Goal: Browse casually: Explore the website without a specific task or goal

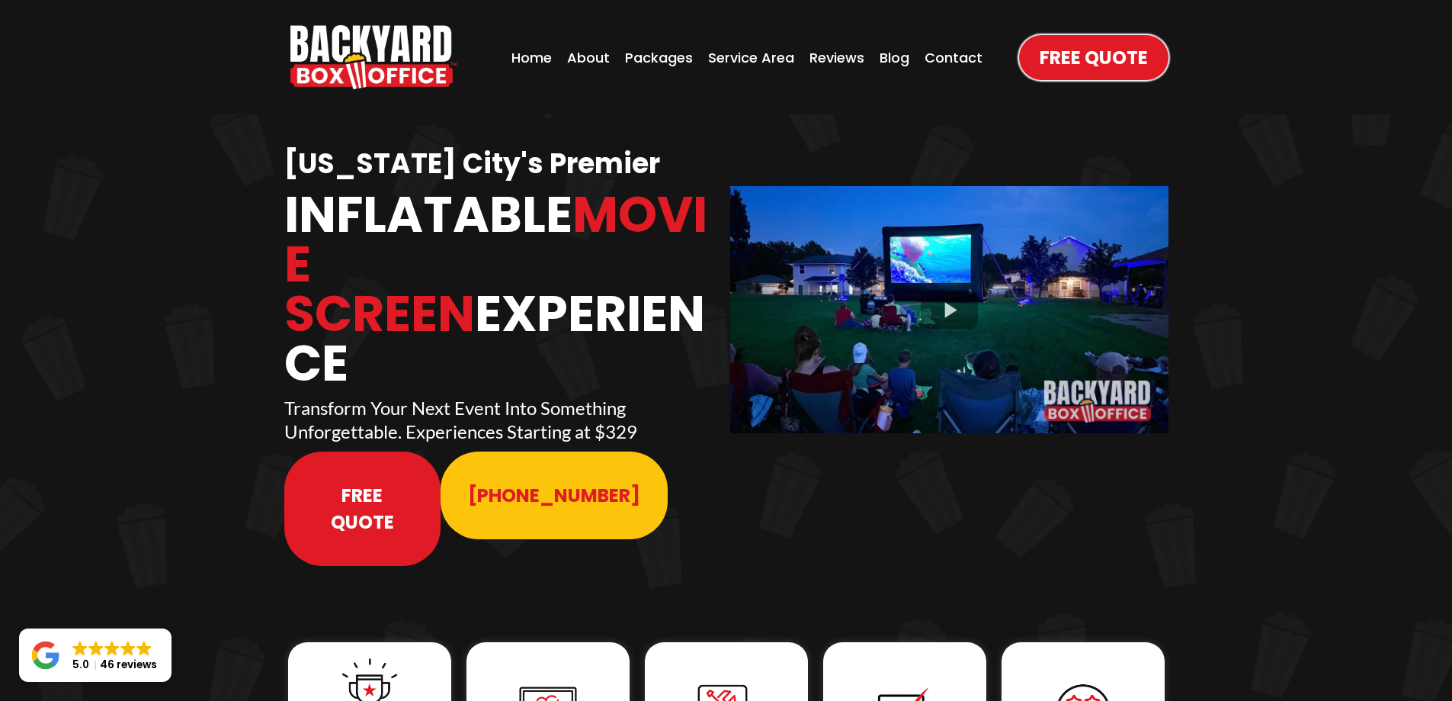
click at [1051, 65] on span "Free Quote" at bounding box center [1094, 57] width 108 height 27
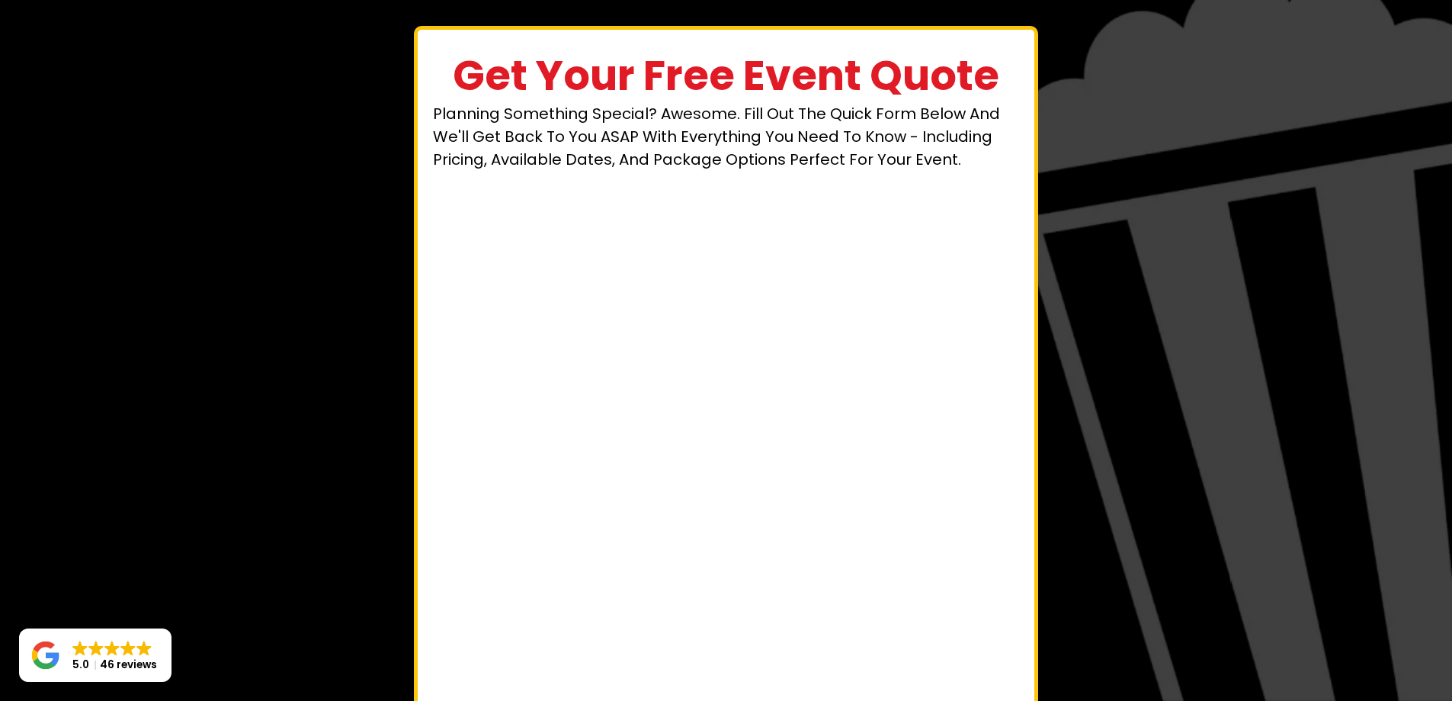
scroll to position [65, 0]
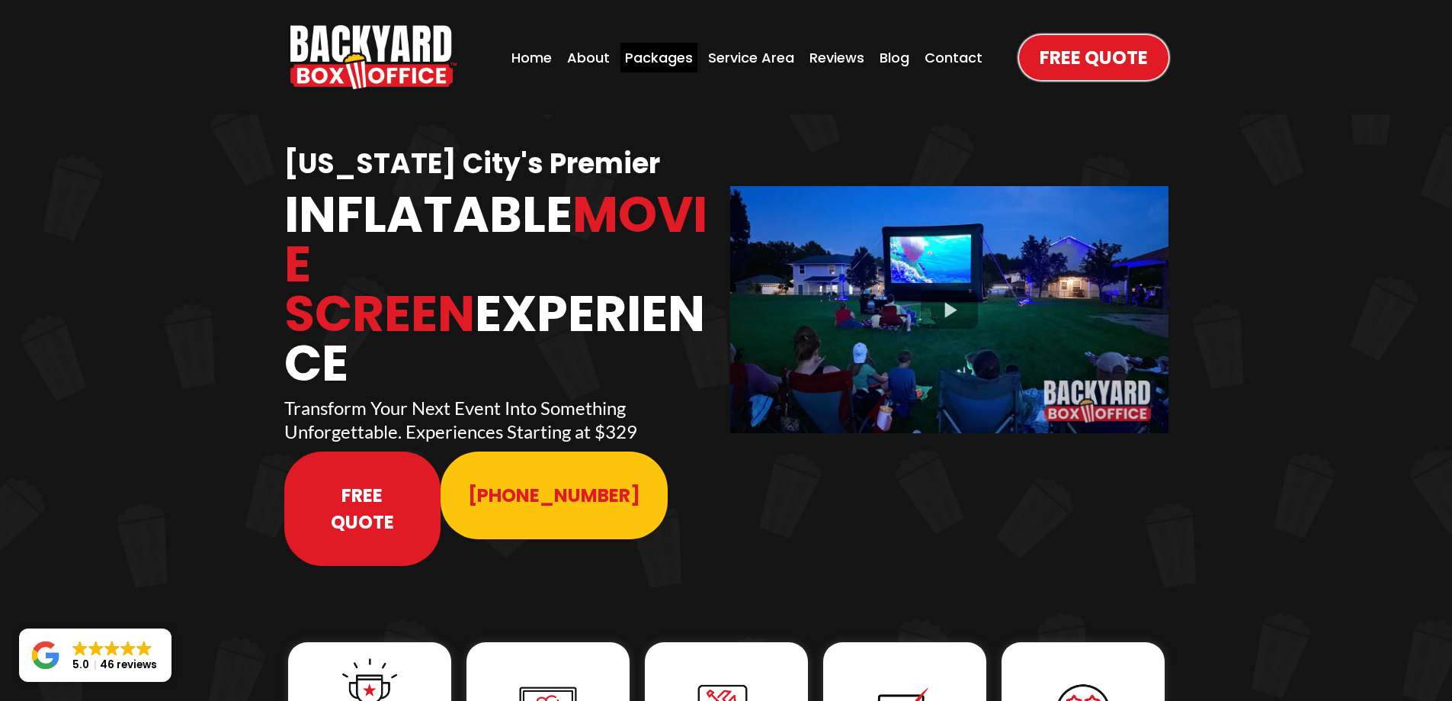
click at [683, 54] on div "Packages" at bounding box center [659, 58] width 77 height 30
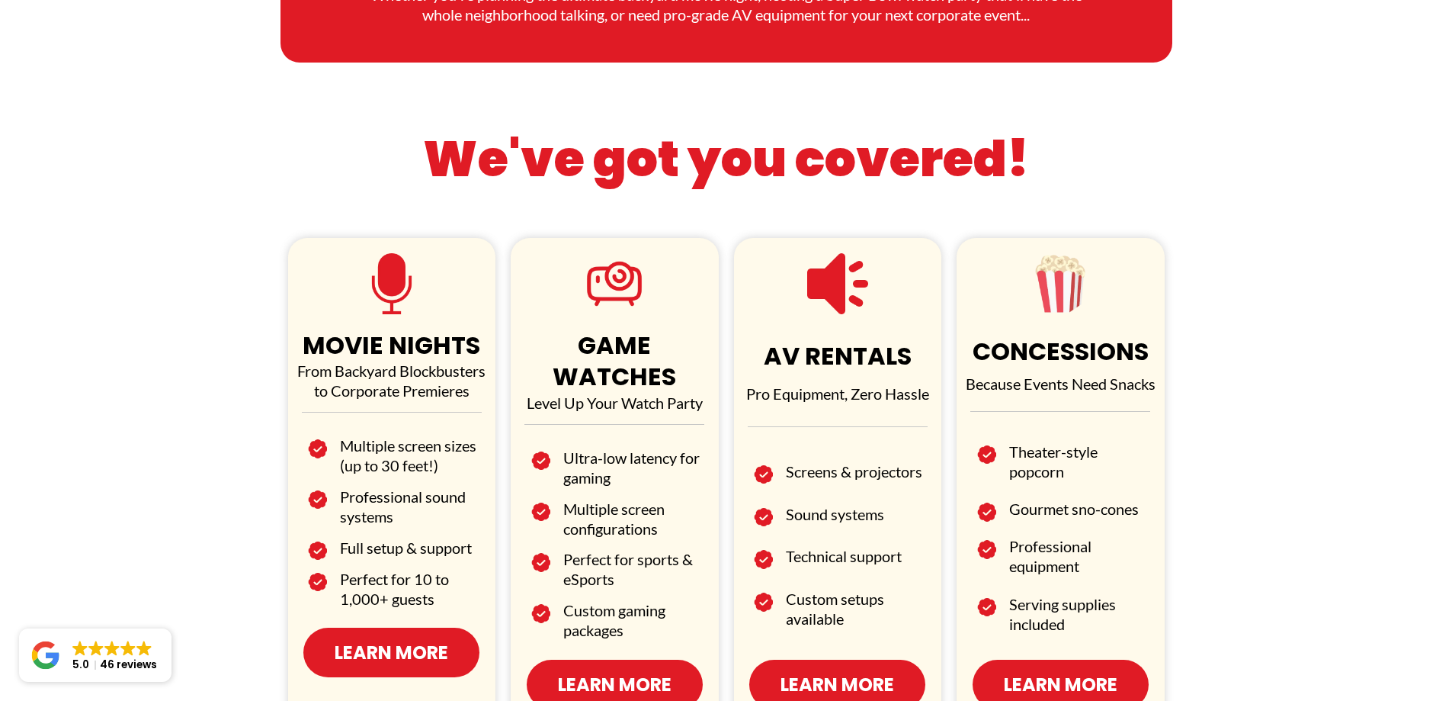
scroll to position [839, 0]
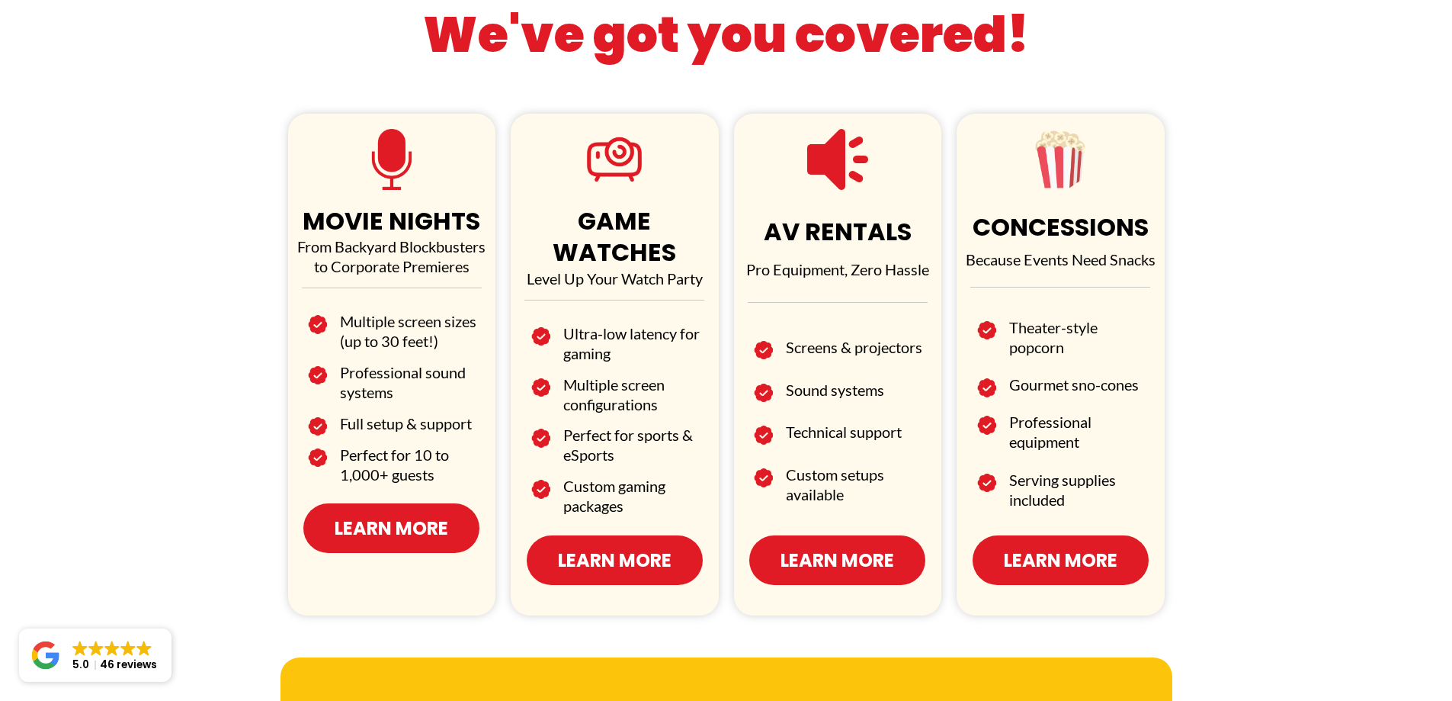
click at [411, 518] on span "Learn More" at bounding box center [392, 528] width 114 height 27
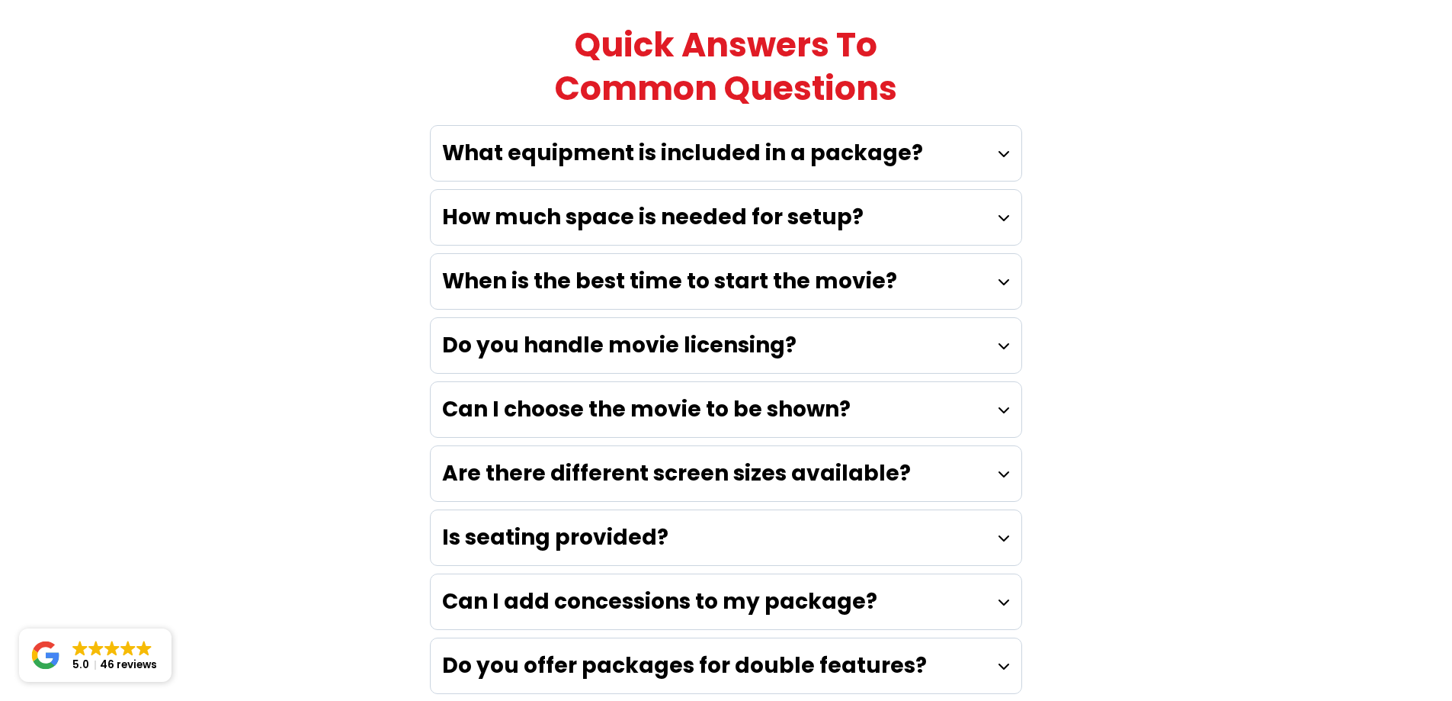
scroll to position [4193, 0]
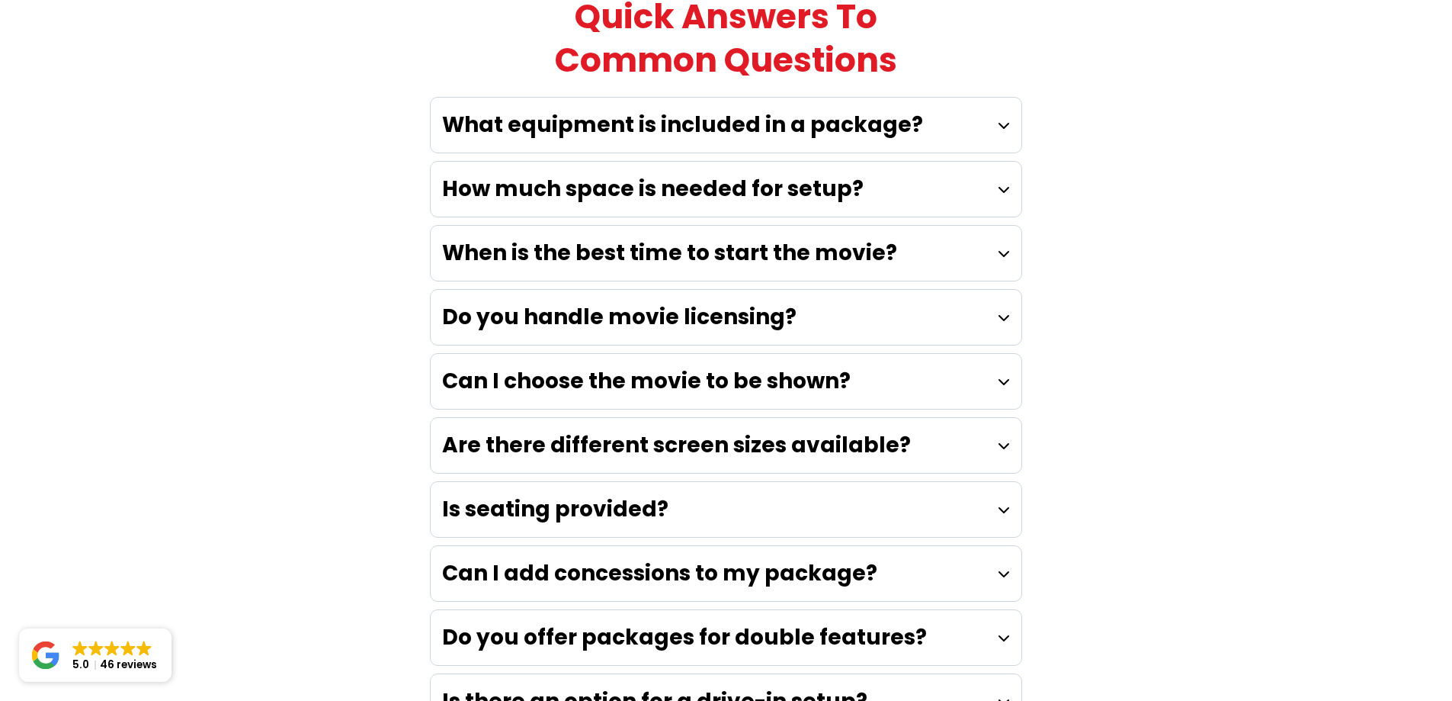
click at [704, 558] on strong "Can I add concessions to my package?" at bounding box center [659, 573] width 435 height 30
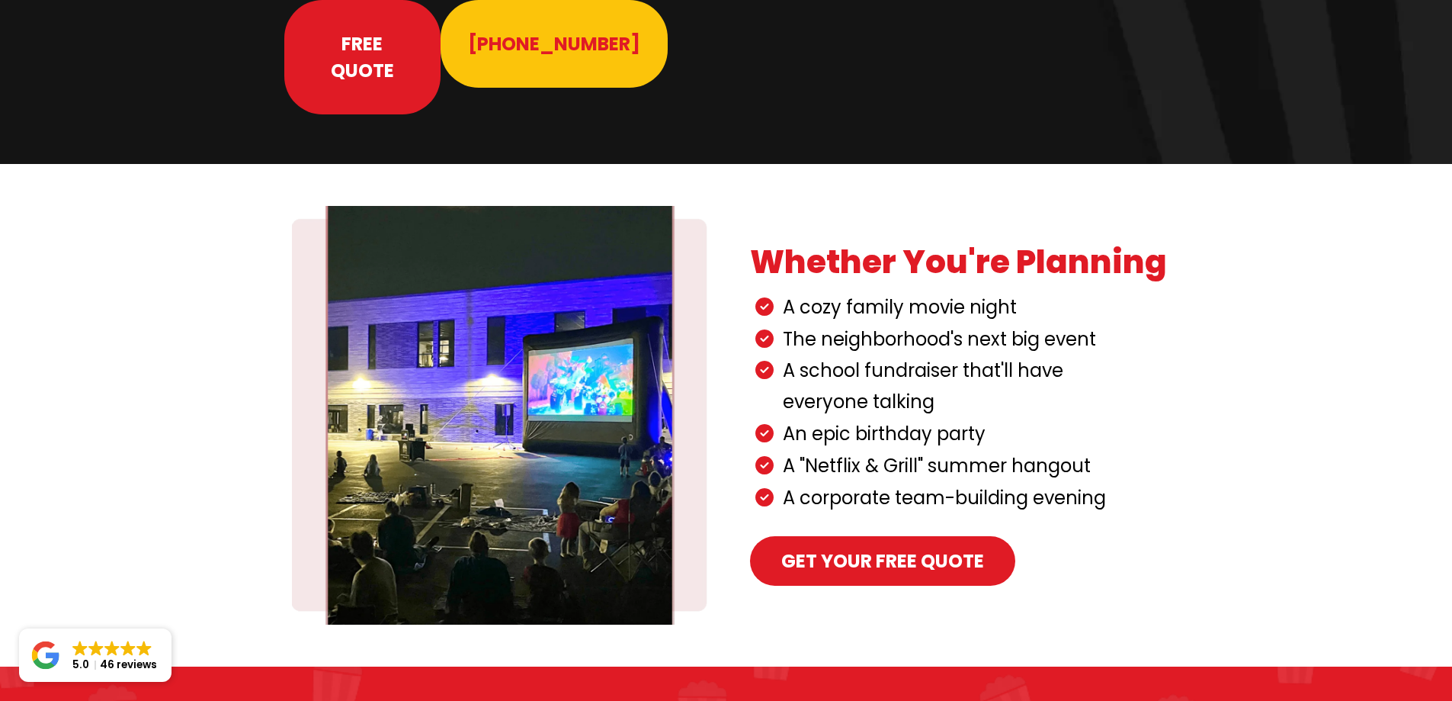
scroll to position [0, 0]
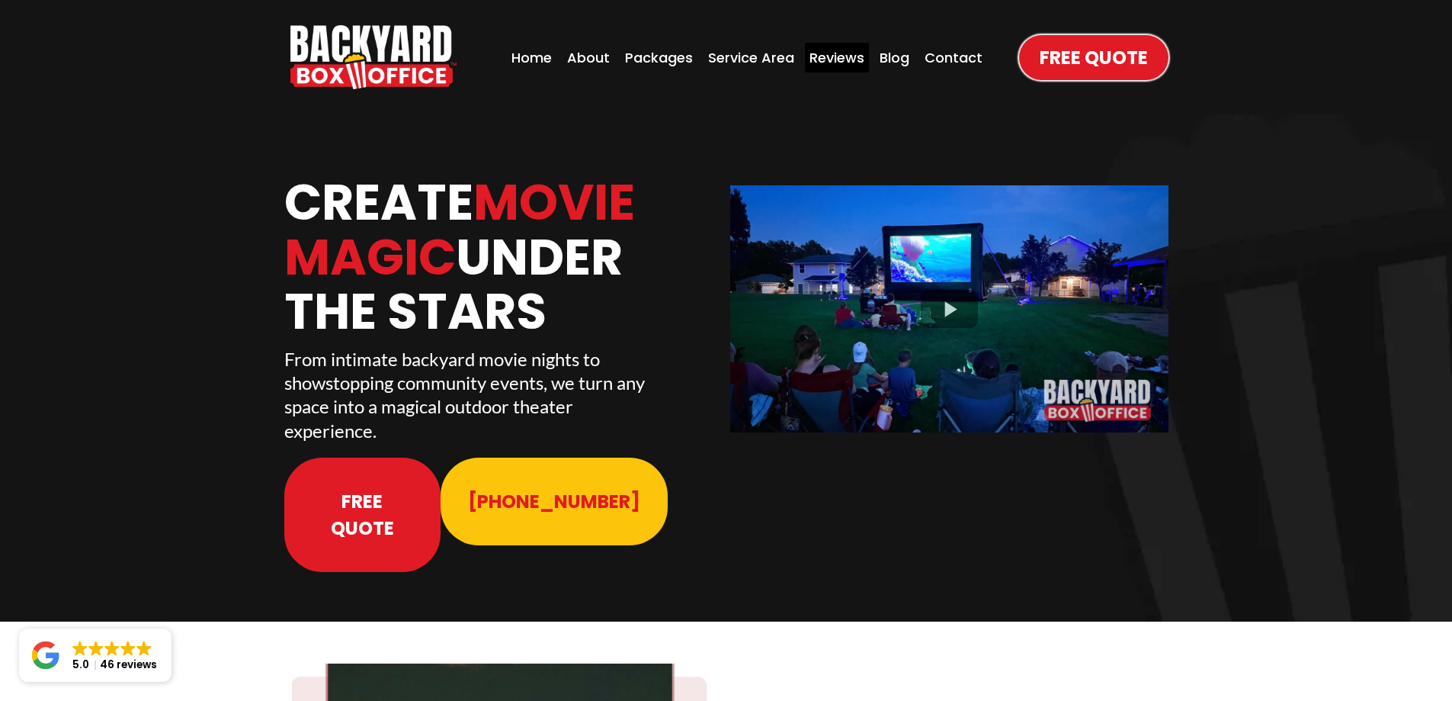
click at [853, 59] on div "Reviews" at bounding box center [837, 58] width 64 height 30
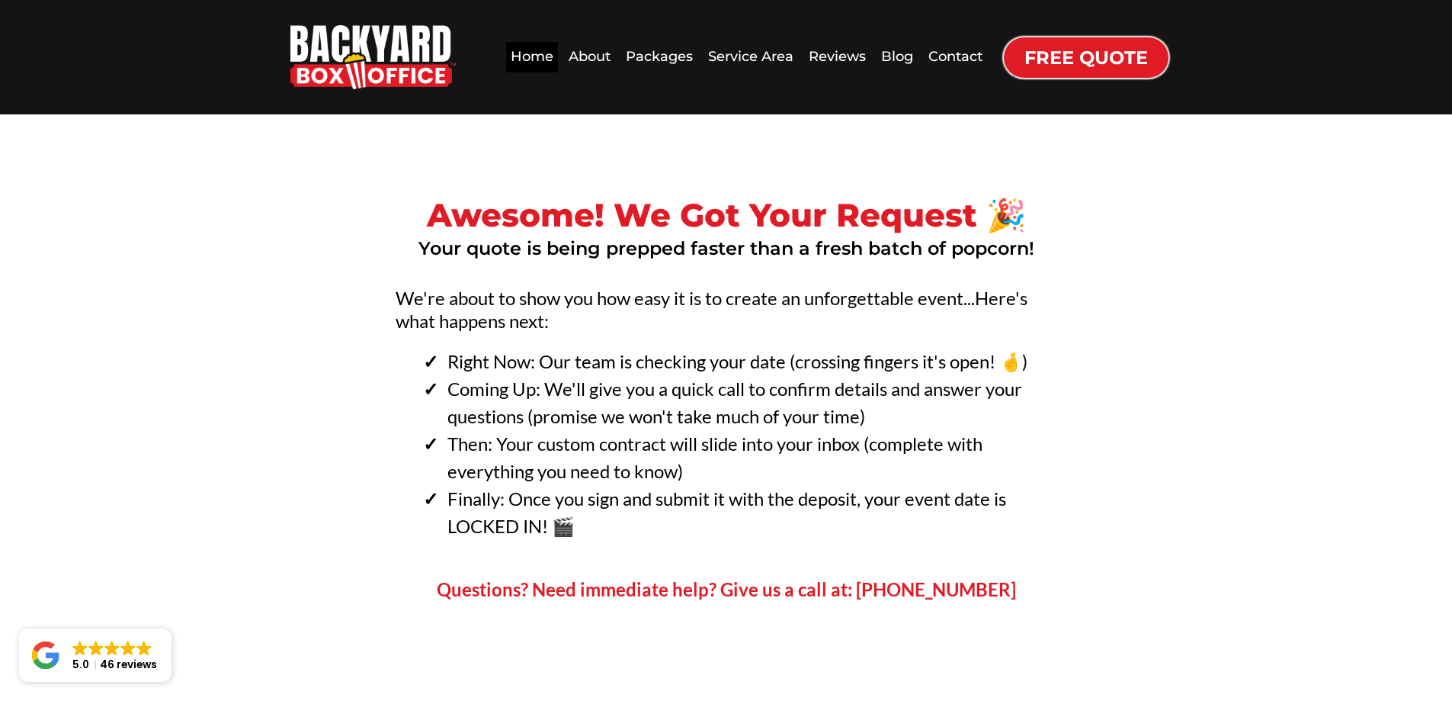
click at [537, 55] on div "Home" at bounding box center [532, 57] width 52 height 30
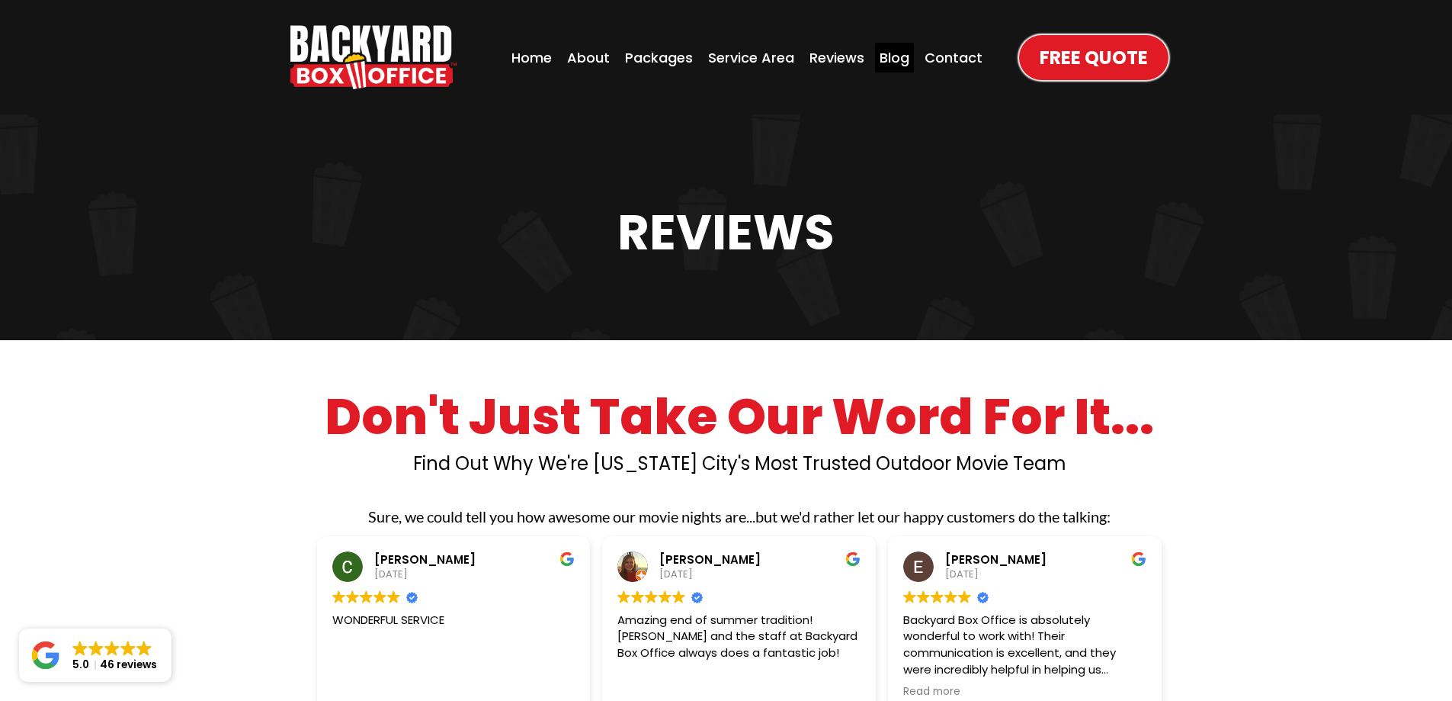
click at [895, 62] on div "Blog" at bounding box center [894, 58] width 39 height 30
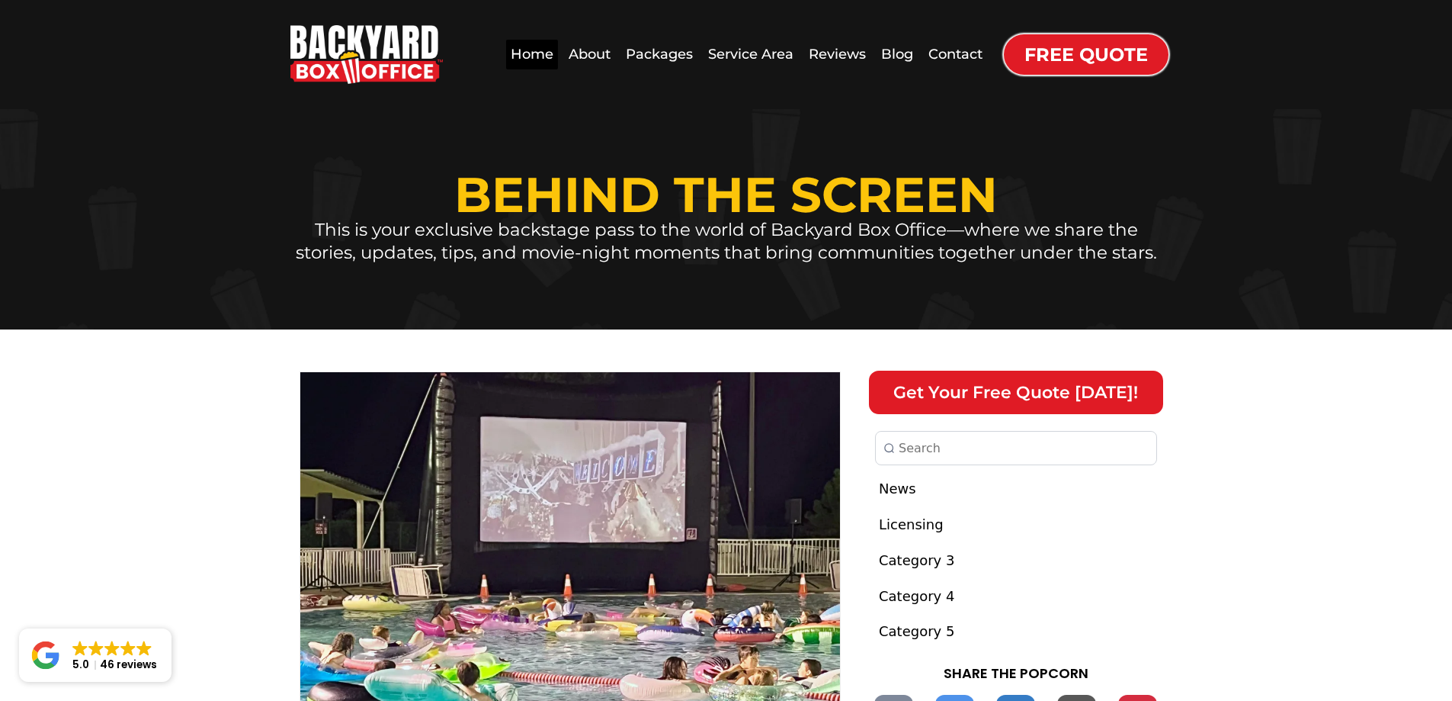
click at [549, 55] on div "Home" at bounding box center [532, 55] width 52 height 30
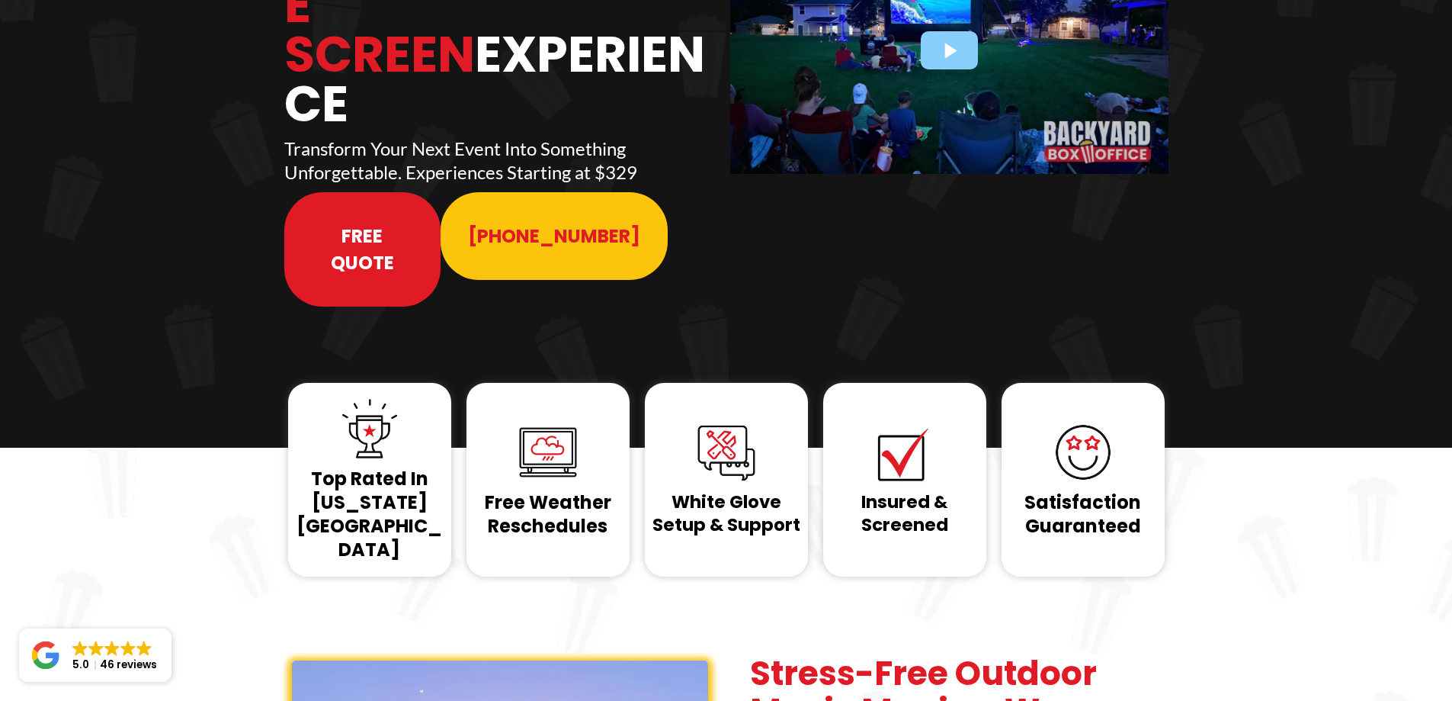
scroll to position [381, 0]
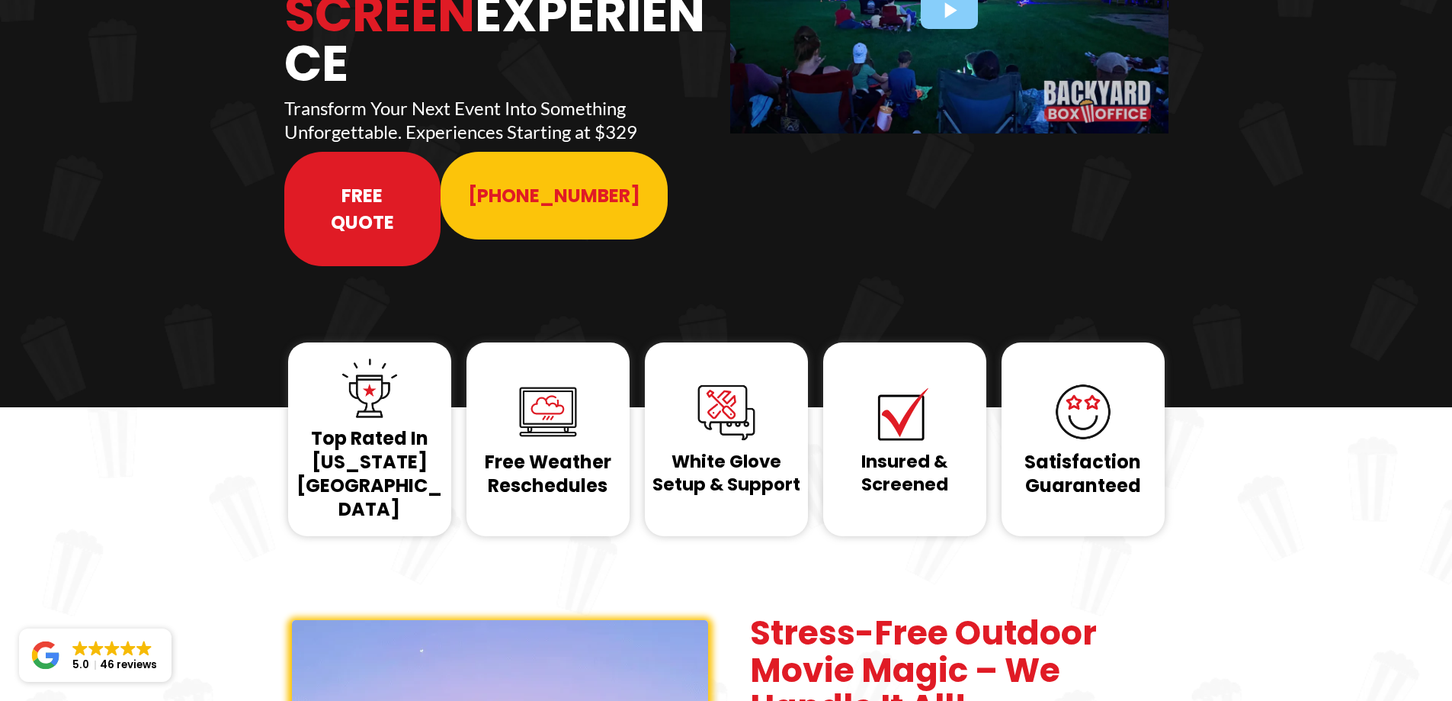
scroll to position [305, 0]
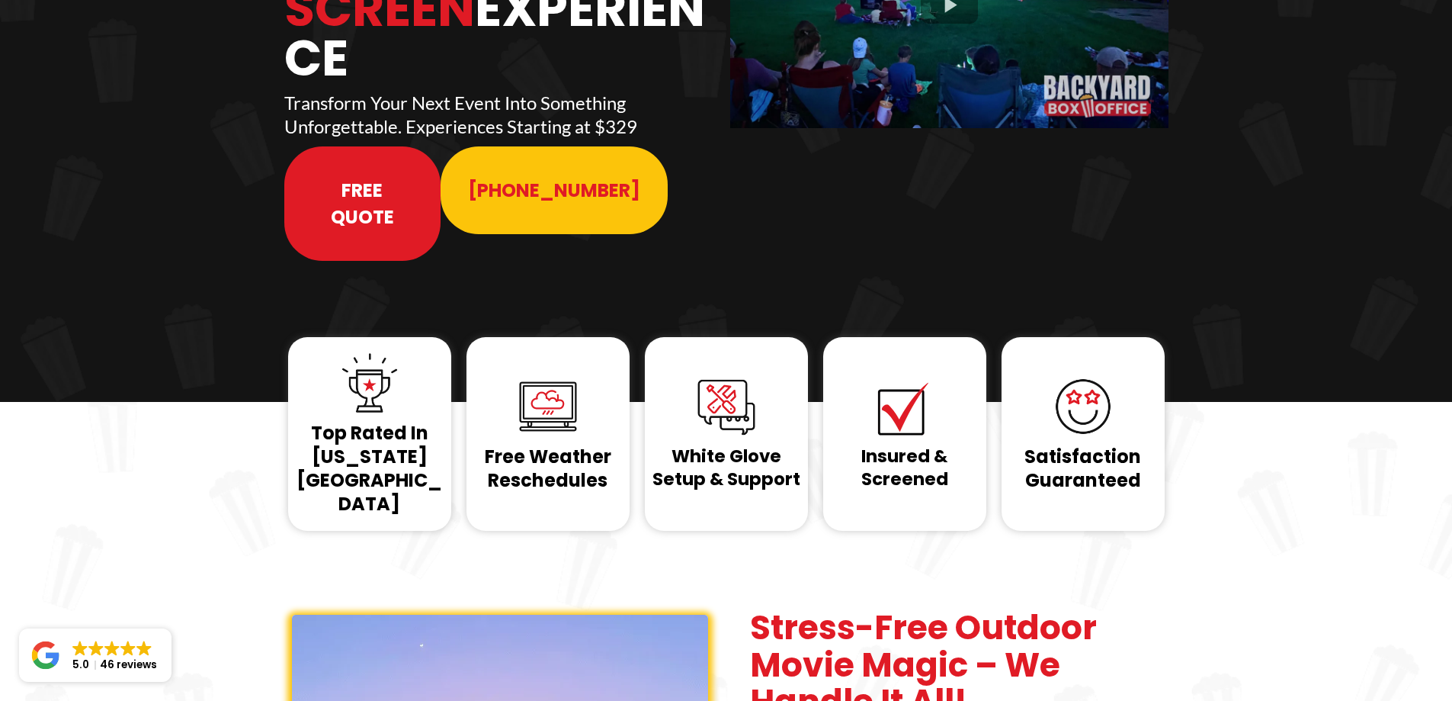
click at [878, 445] on h1 "Insured & Screened" at bounding box center [905, 468] width 156 height 46
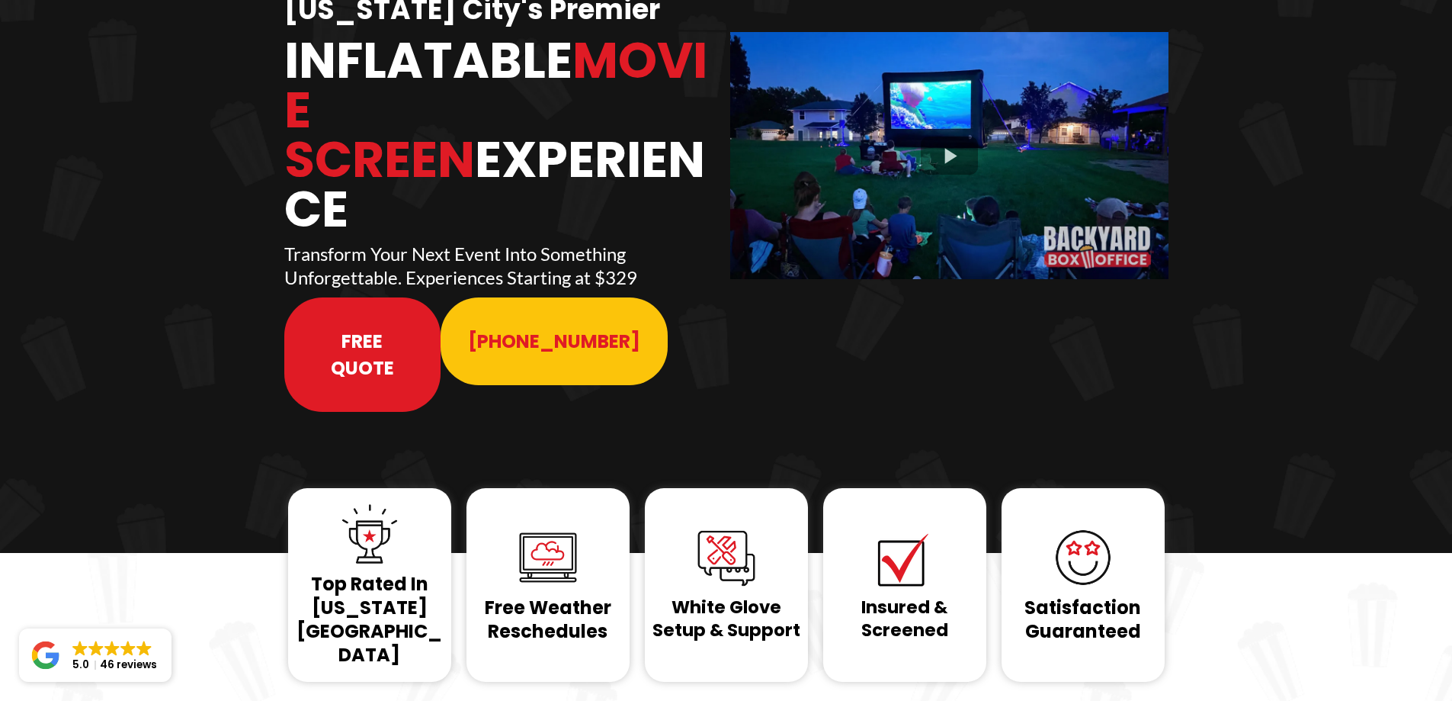
scroll to position [0, 0]
